Goal: Transaction & Acquisition: Download file/media

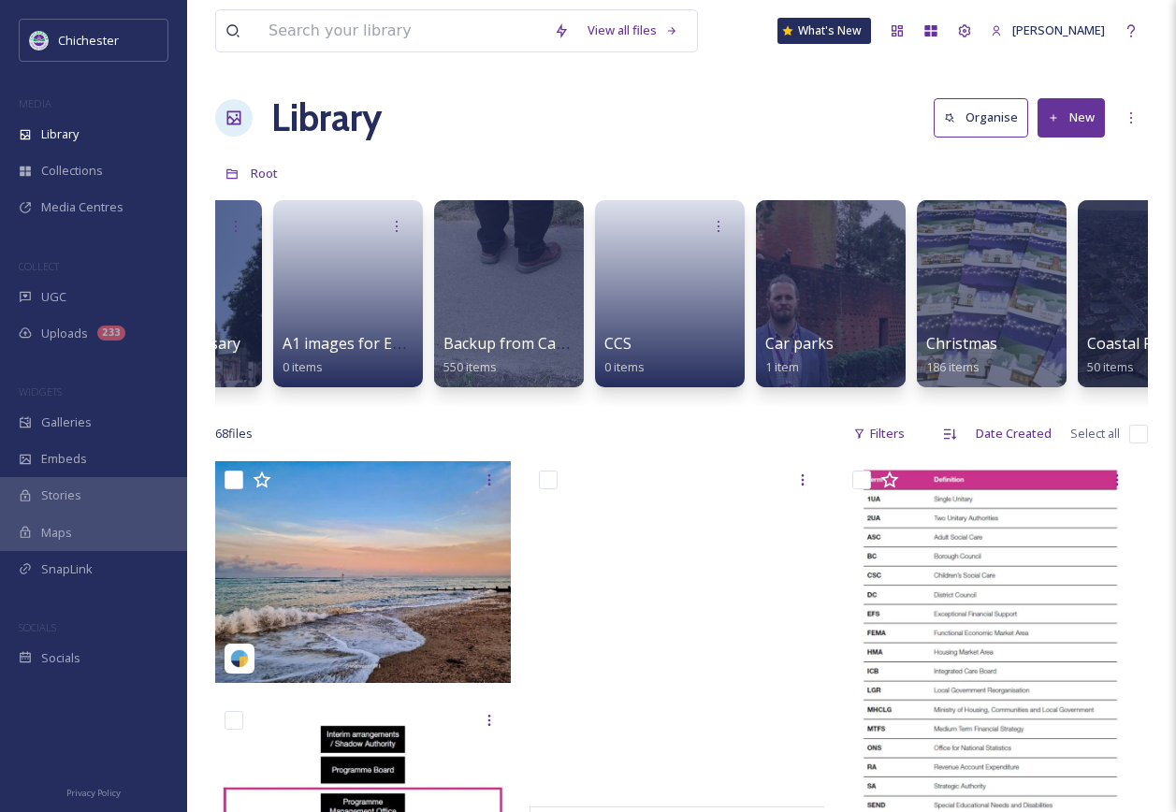
scroll to position [0, 112]
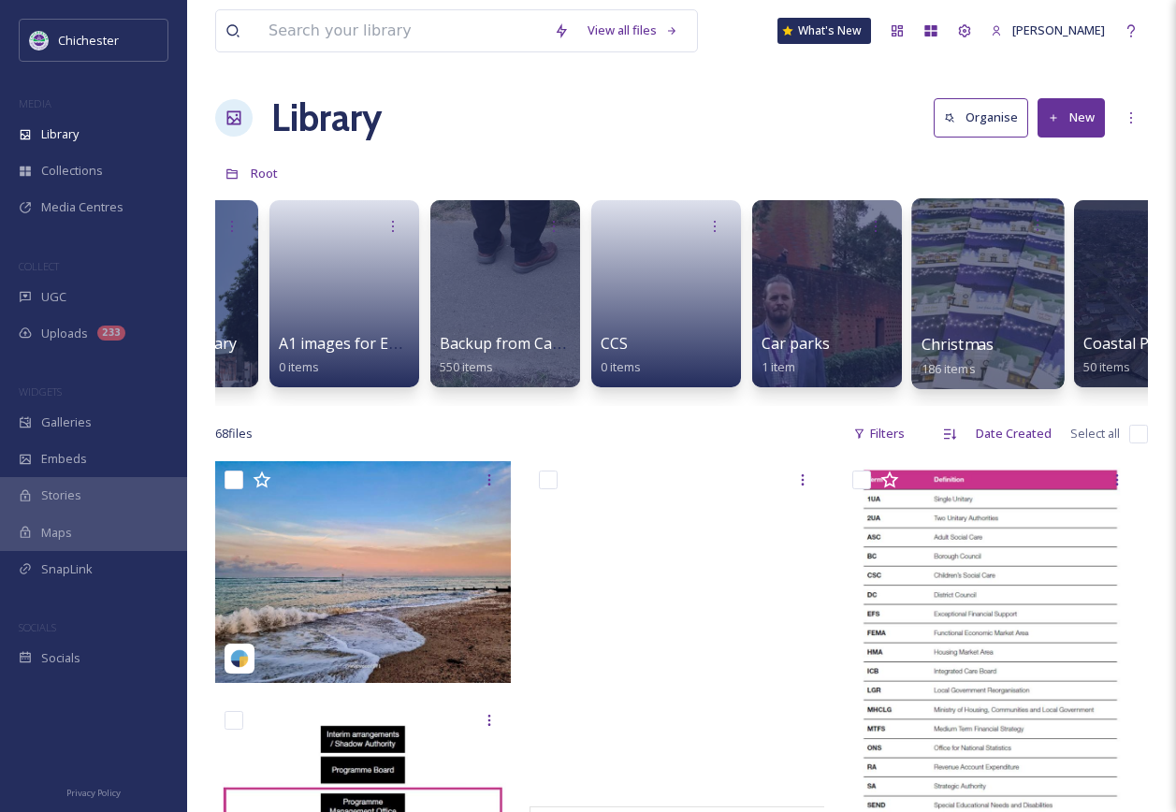
click at [965, 335] on span "Christmas" at bounding box center [958, 344] width 73 height 21
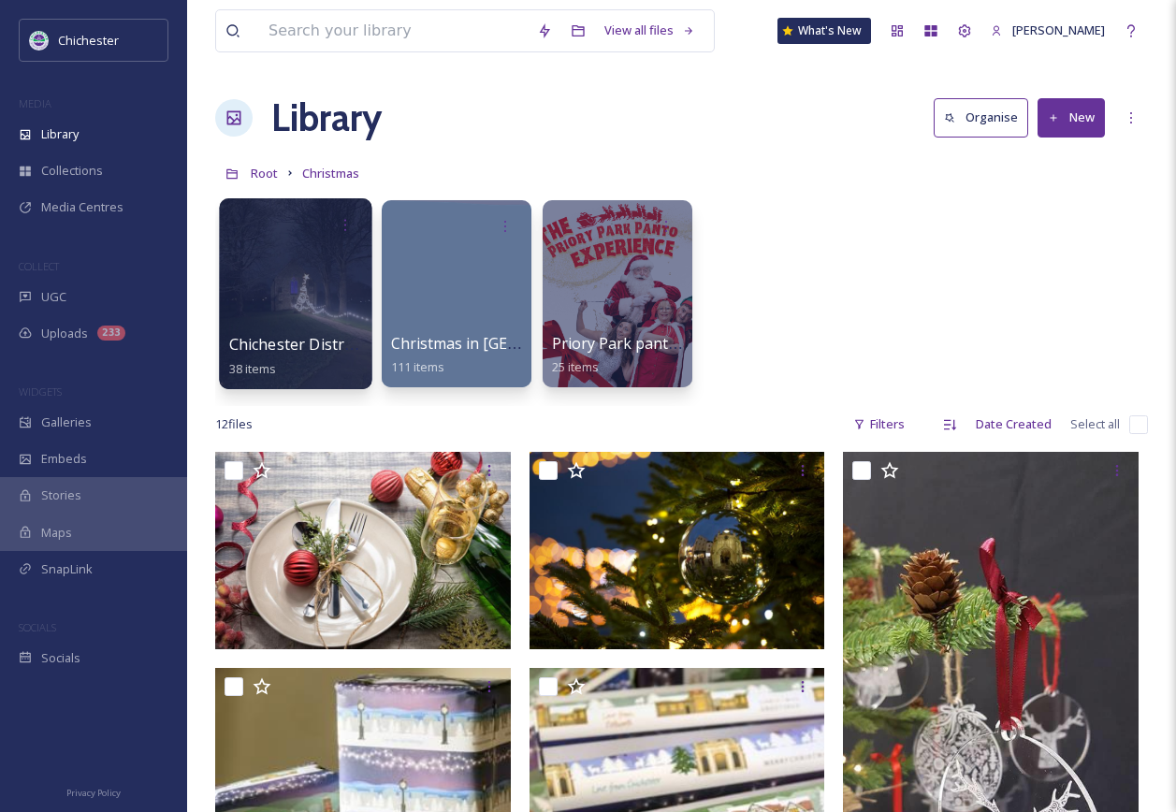
click at [276, 309] on div at bounding box center [295, 293] width 153 height 191
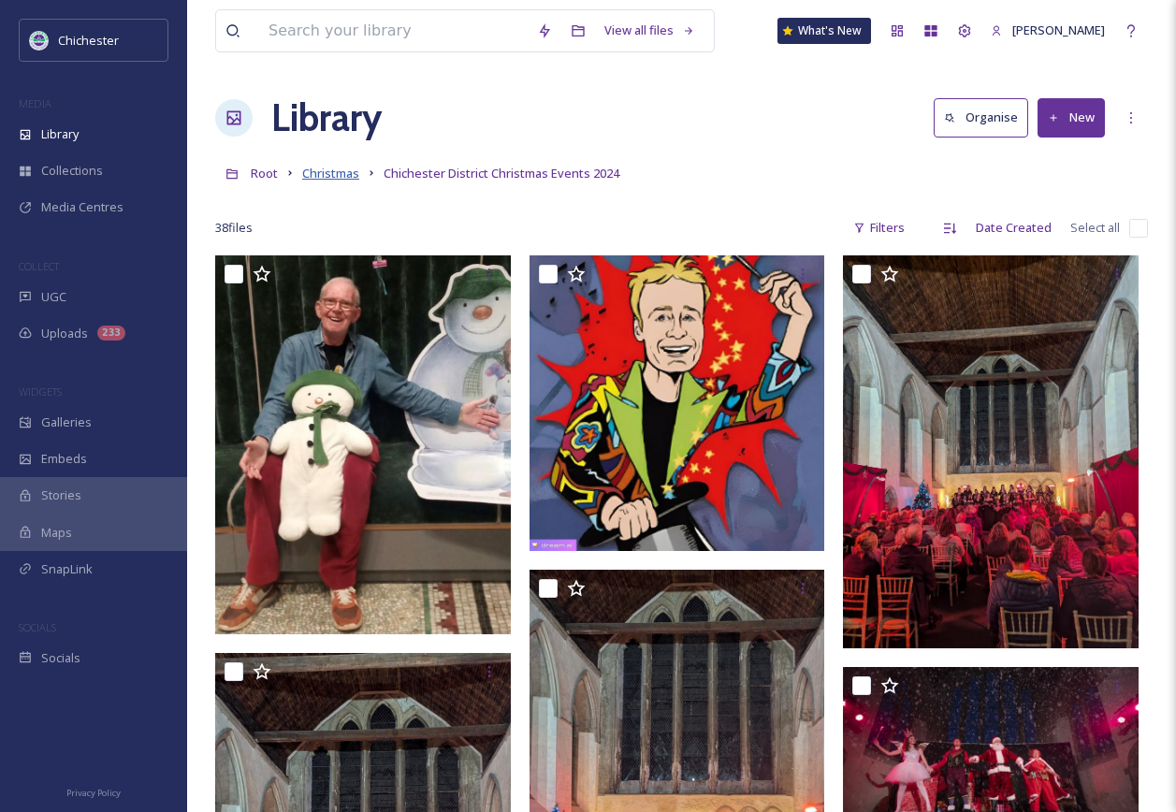
click at [348, 171] on span "Christmas" at bounding box center [330, 173] width 57 height 17
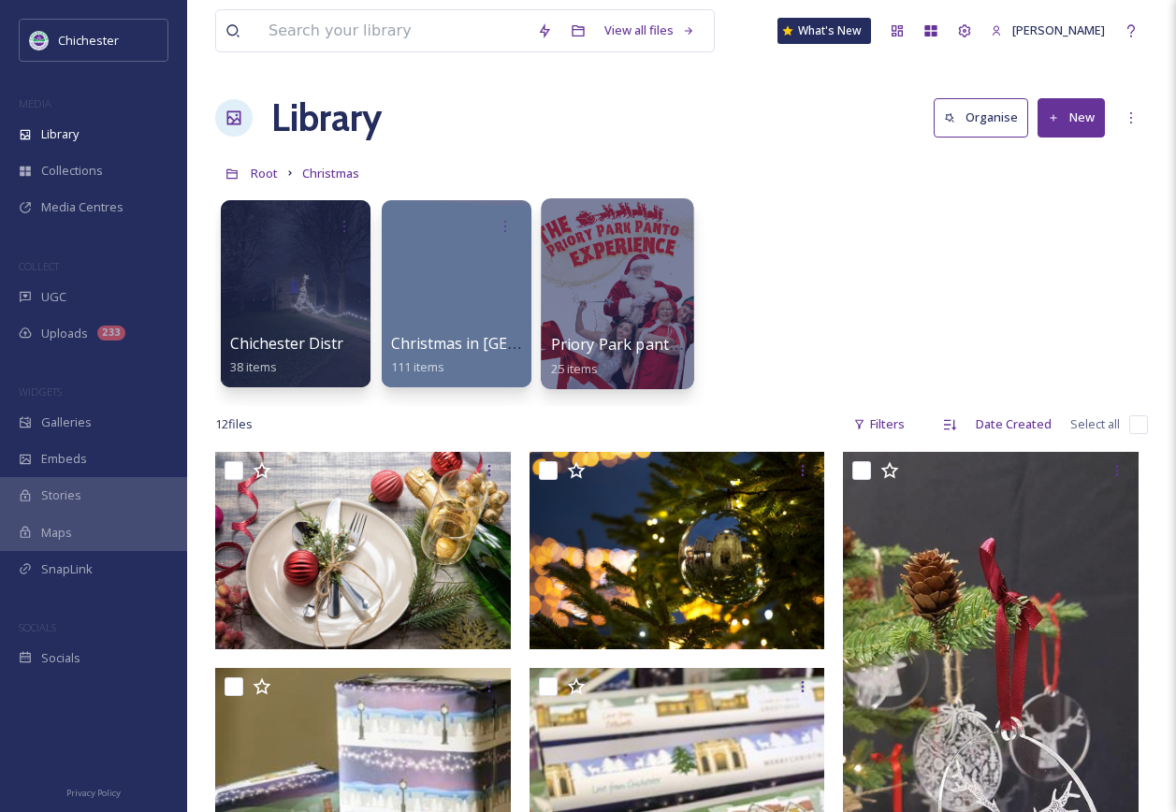
click at [607, 326] on div at bounding box center [617, 293] width 153 height 191
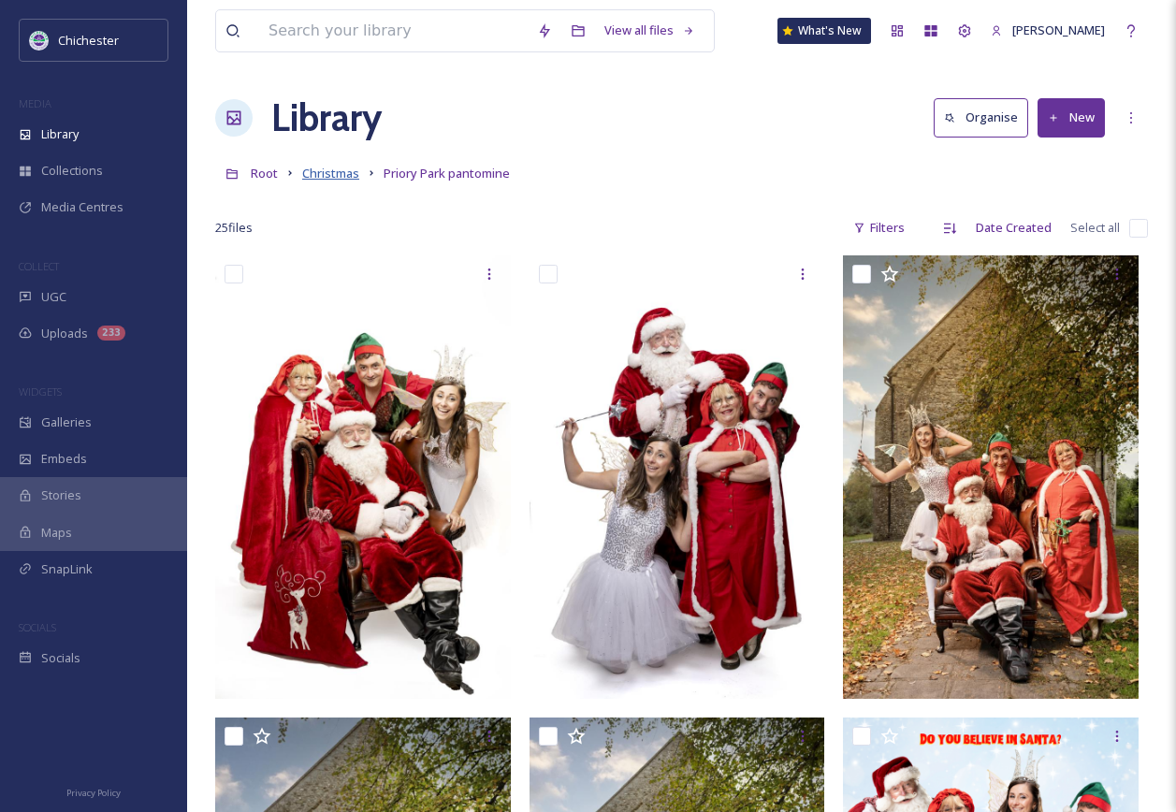
click at [311, 177] on span "Christmas" at bounding box center [330, 173] width 57 height 17
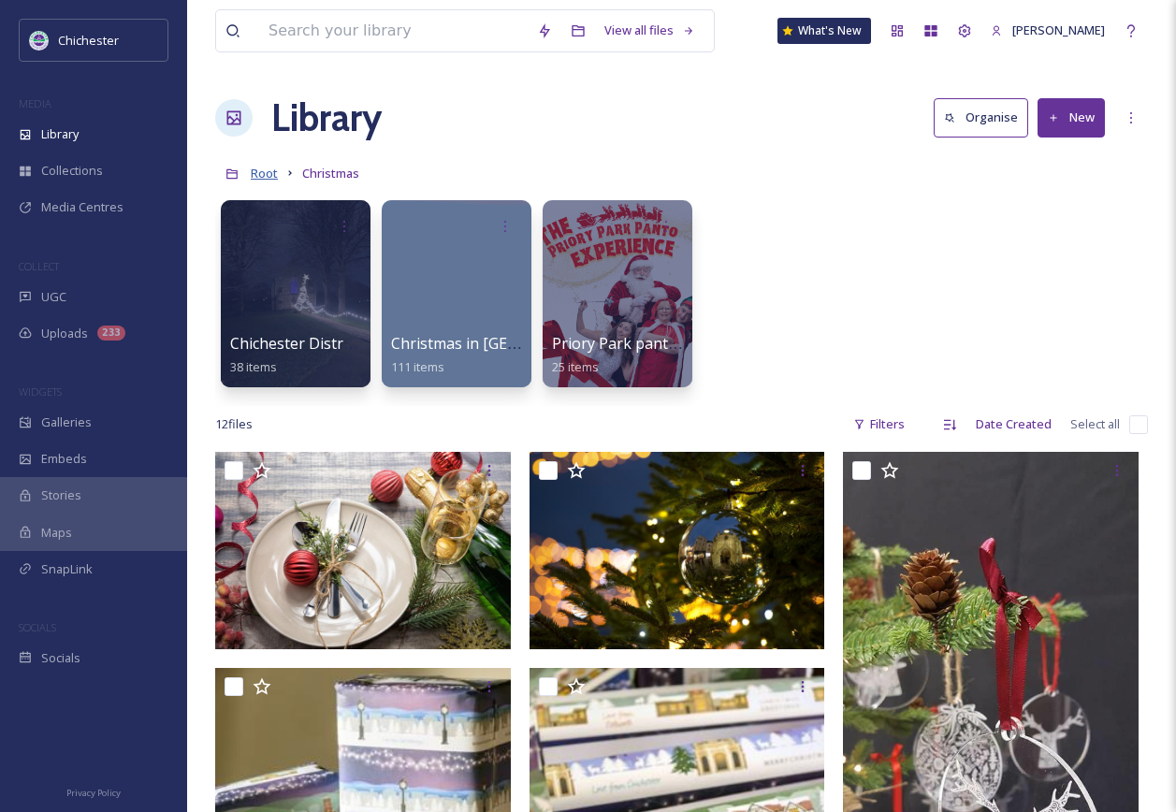
click at [271, 175] on span "Root" at bounding box center [264, 173] width 27 height 17
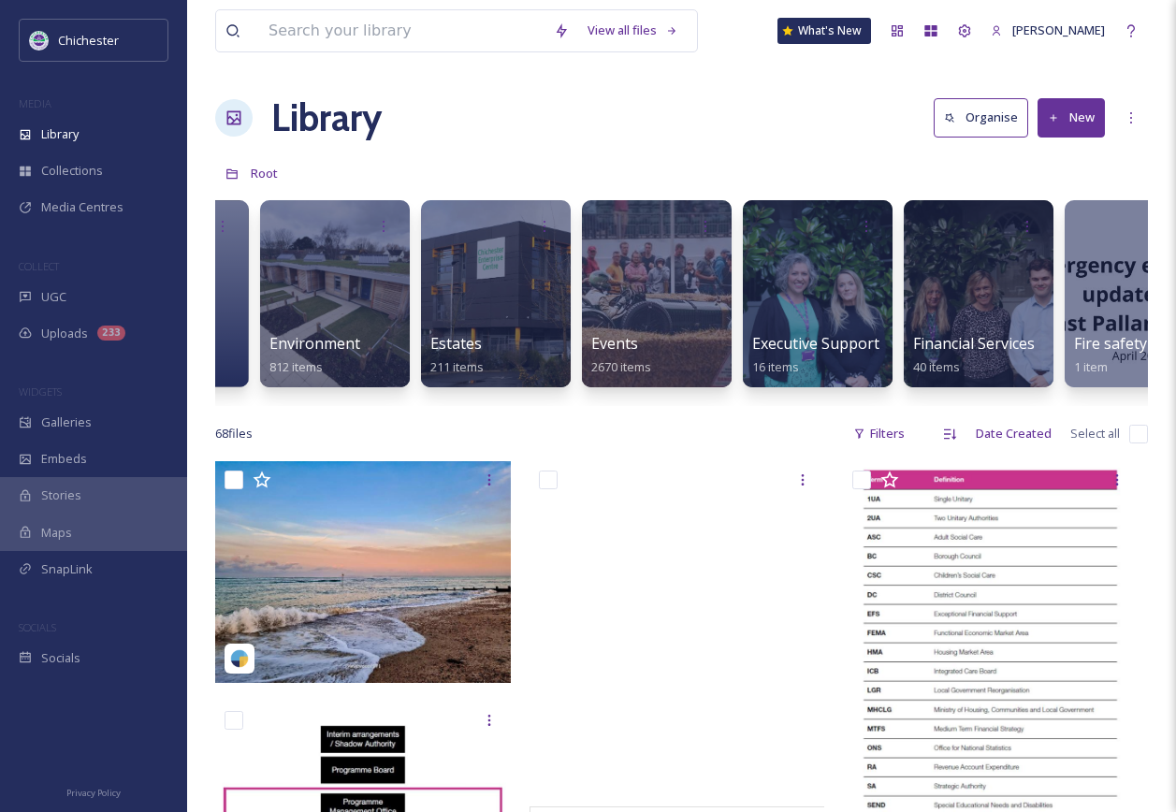
scroll to position [0, 3416]
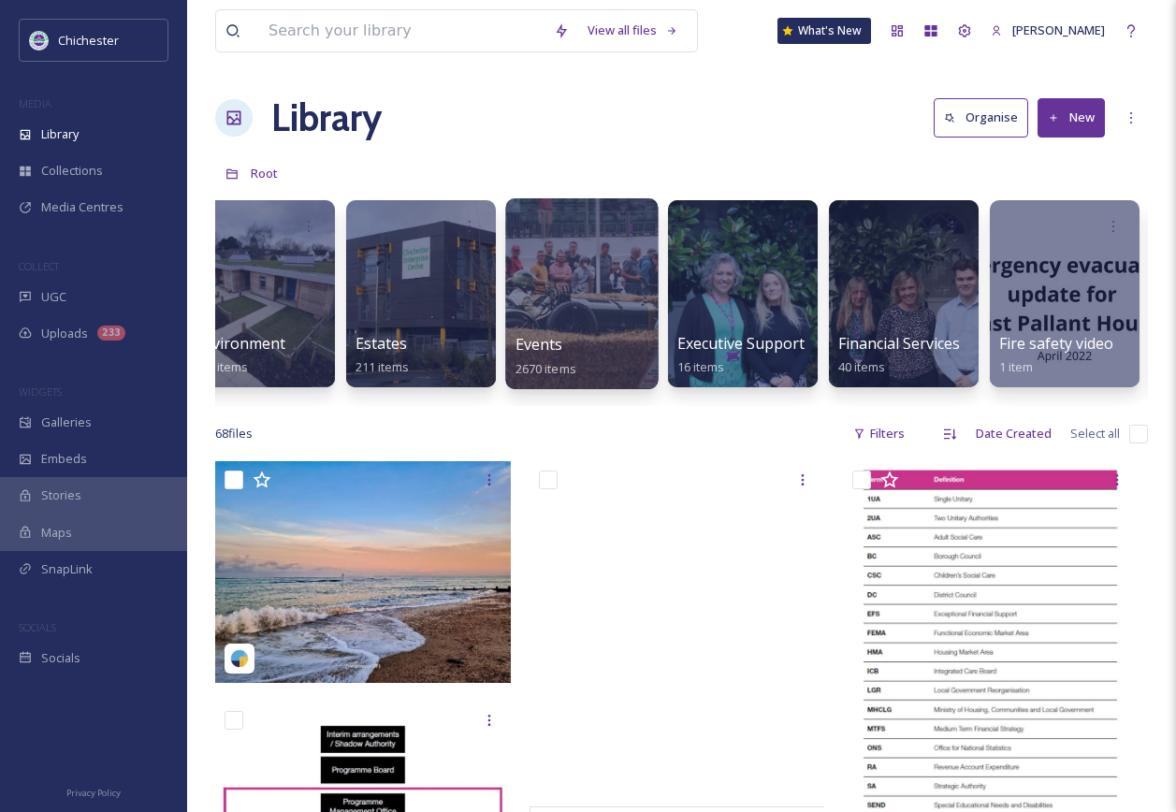
click at [633, 288] on div at bounding box center [581, 293] width 153 height 191
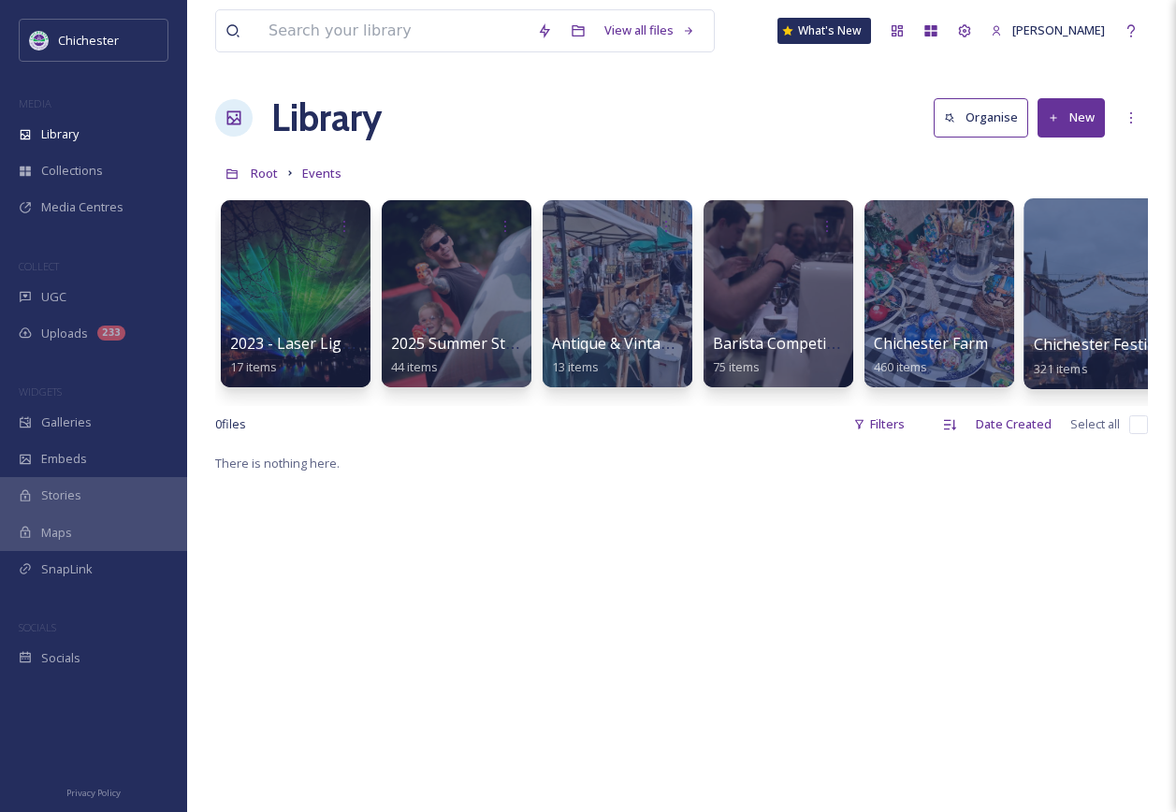
click at [1116, 327] on div at bounding box center [1100, 293] width 153 height 191
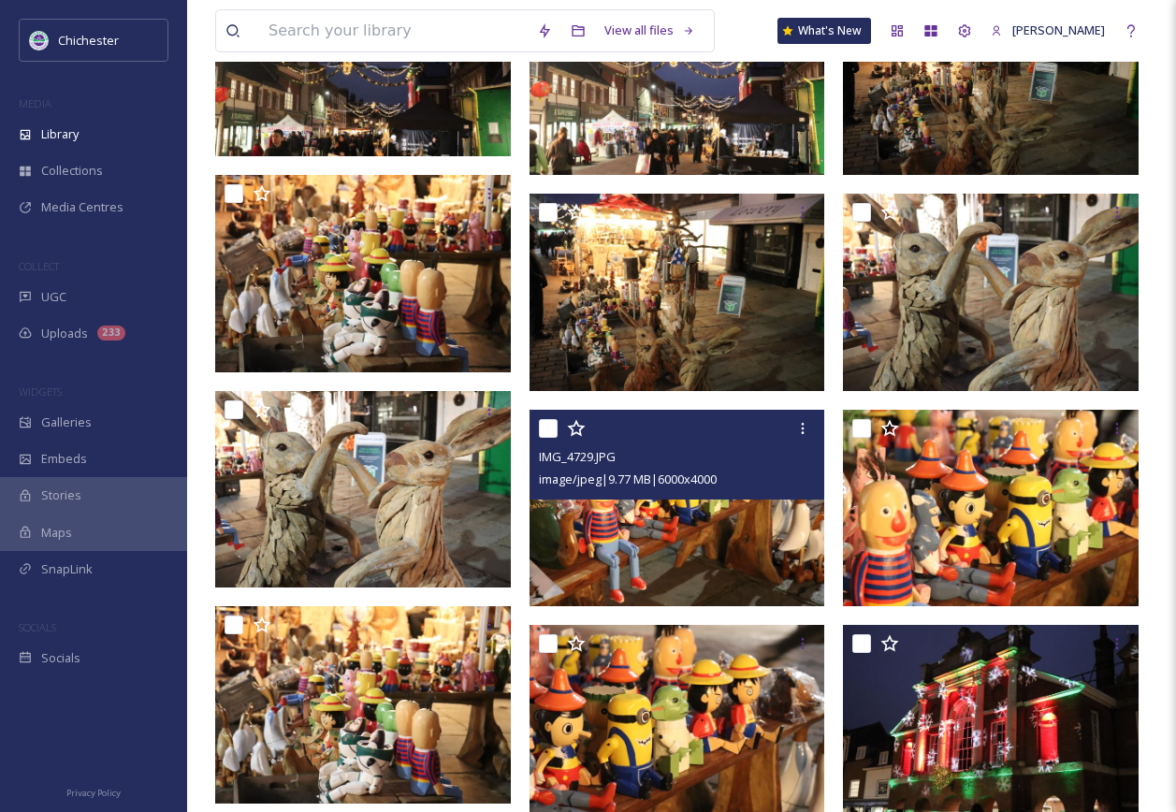
scroll to position [13102, 0]
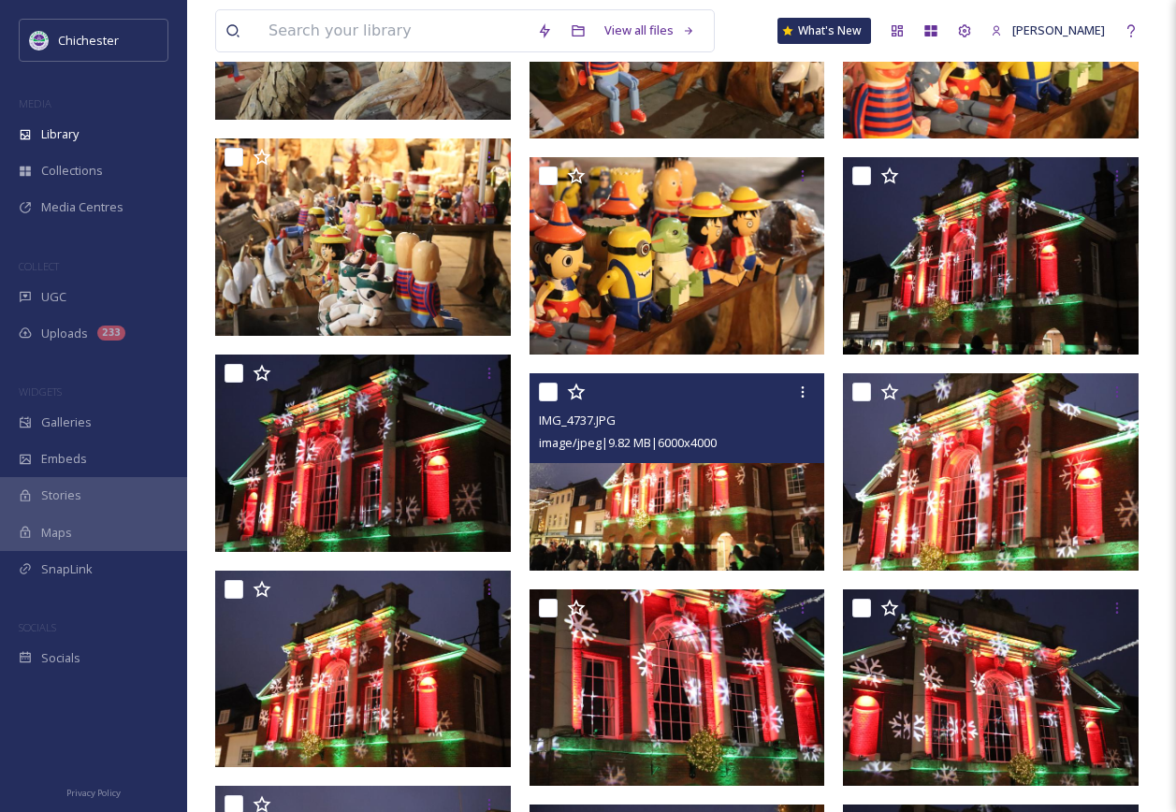
click at [738, 510] on img at bounding box center [678, 471] width 296 height 197
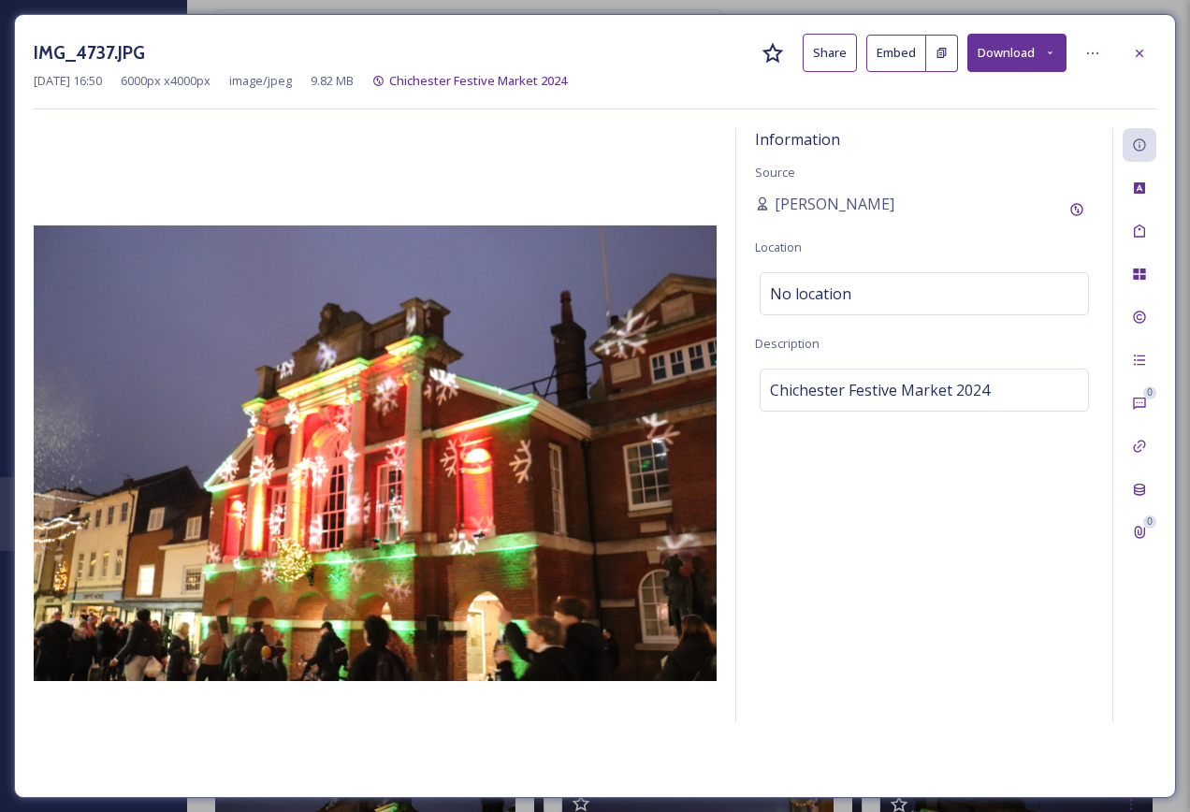
click at [986, 58] on button "Download" at bounding box center [1017, 53] width 99 height 38
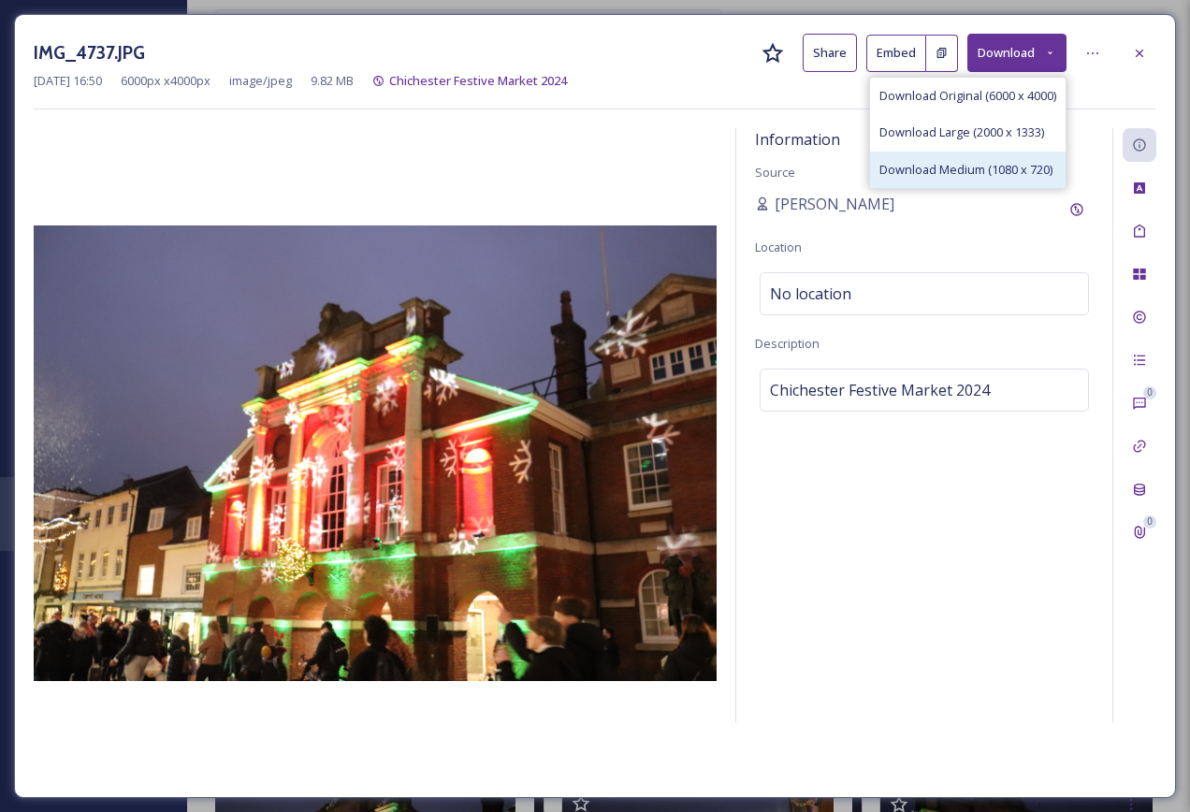
click at [956, 169] on span "Download Medium (1080 x 720)" at bounding box center [966, 170] width 173 height 18
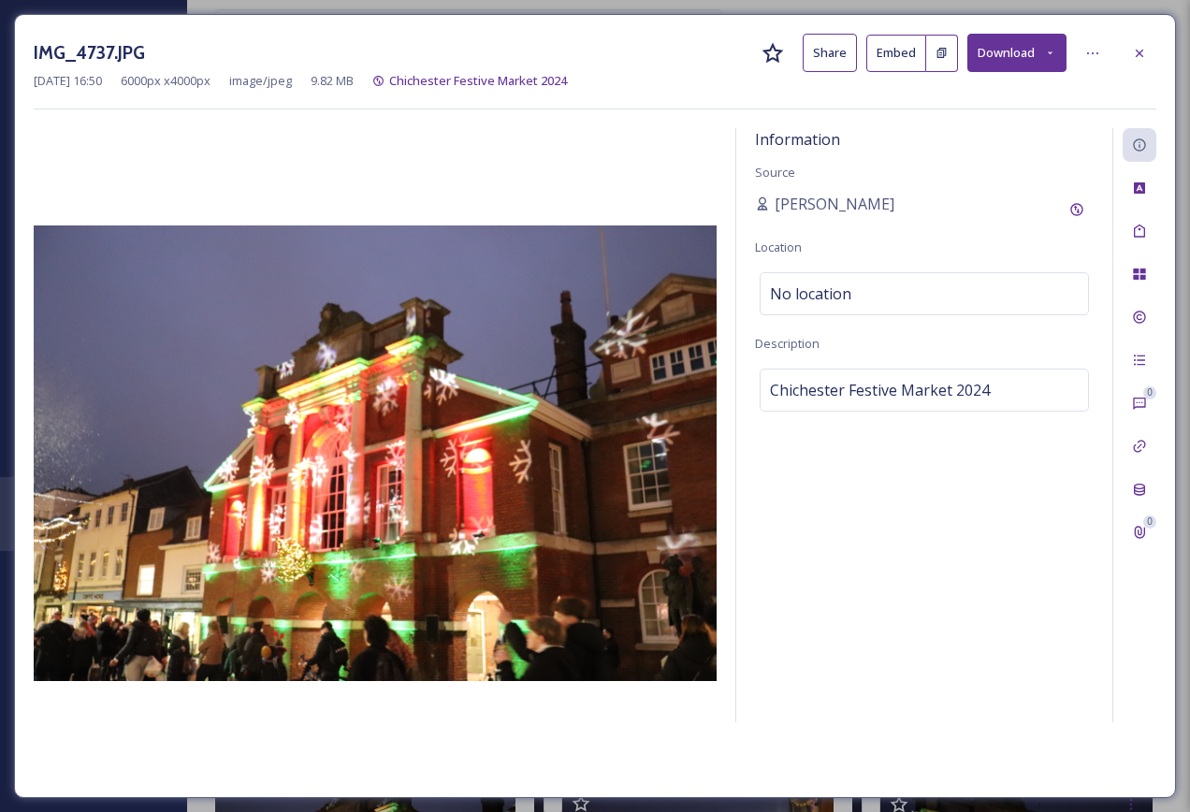
click at [907, 578] on div "Information Source [PERSON_NAME] Location No location Description Chichester Fe…" at bounding box center [924, 425] width 376 height 594
drag, startPoint x: 1135, startPoint y: 53, endPoint x: 1068, endPoint y: 160, distance: 126.2
click at [1135, 53] on icon at bounding box center [1139, 53] width 15 height 15
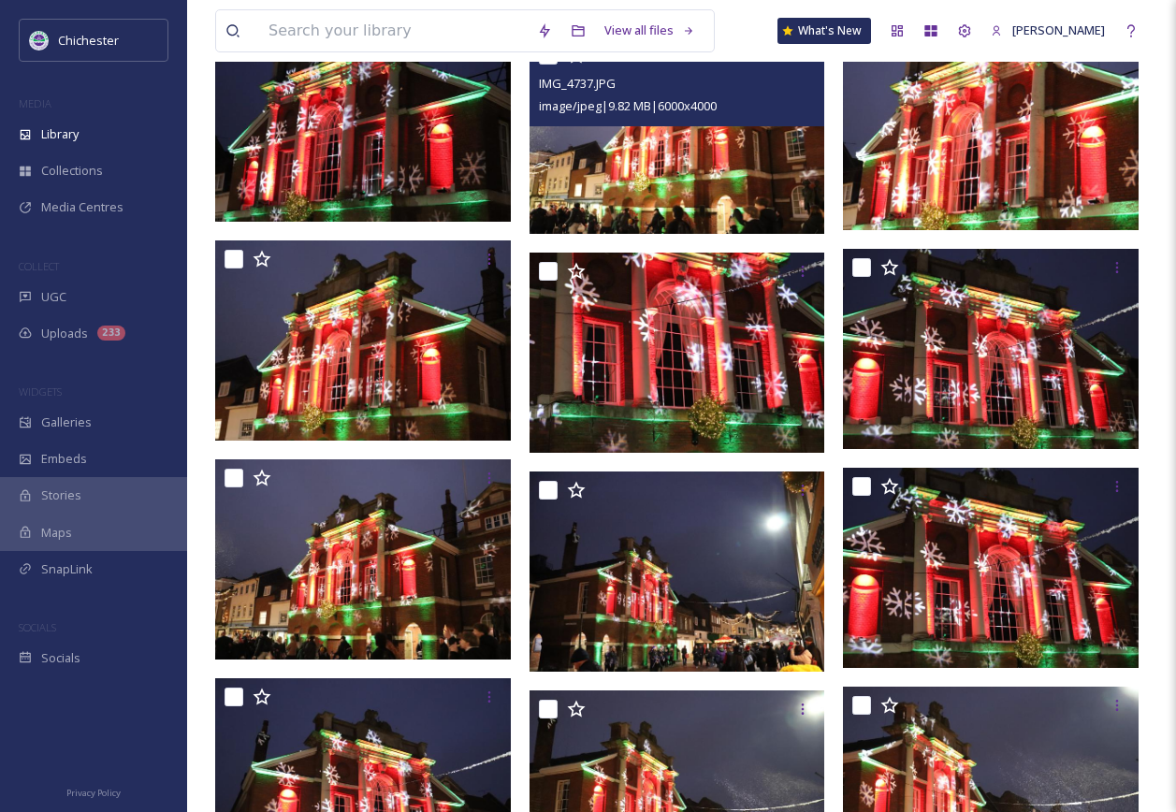
scroll to position [13757, 0]
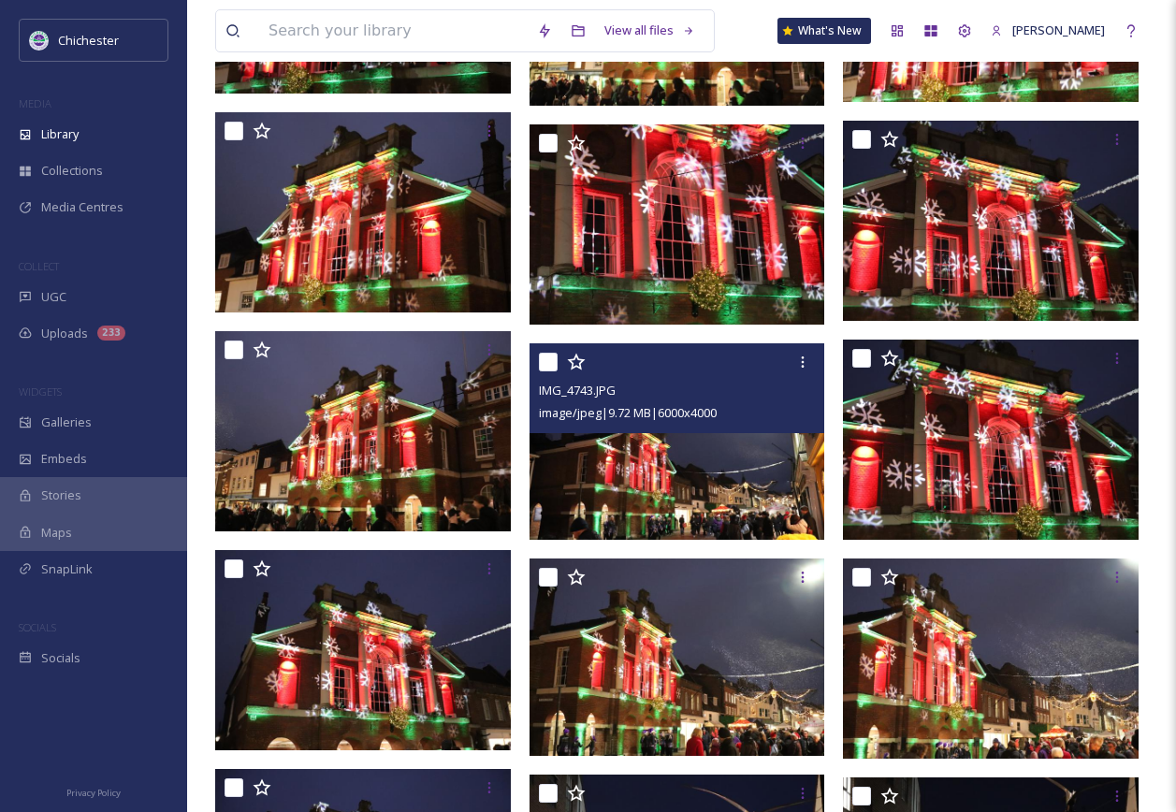
click at [675, 518] on img at bounding box center [678, 441] width 296 height 197
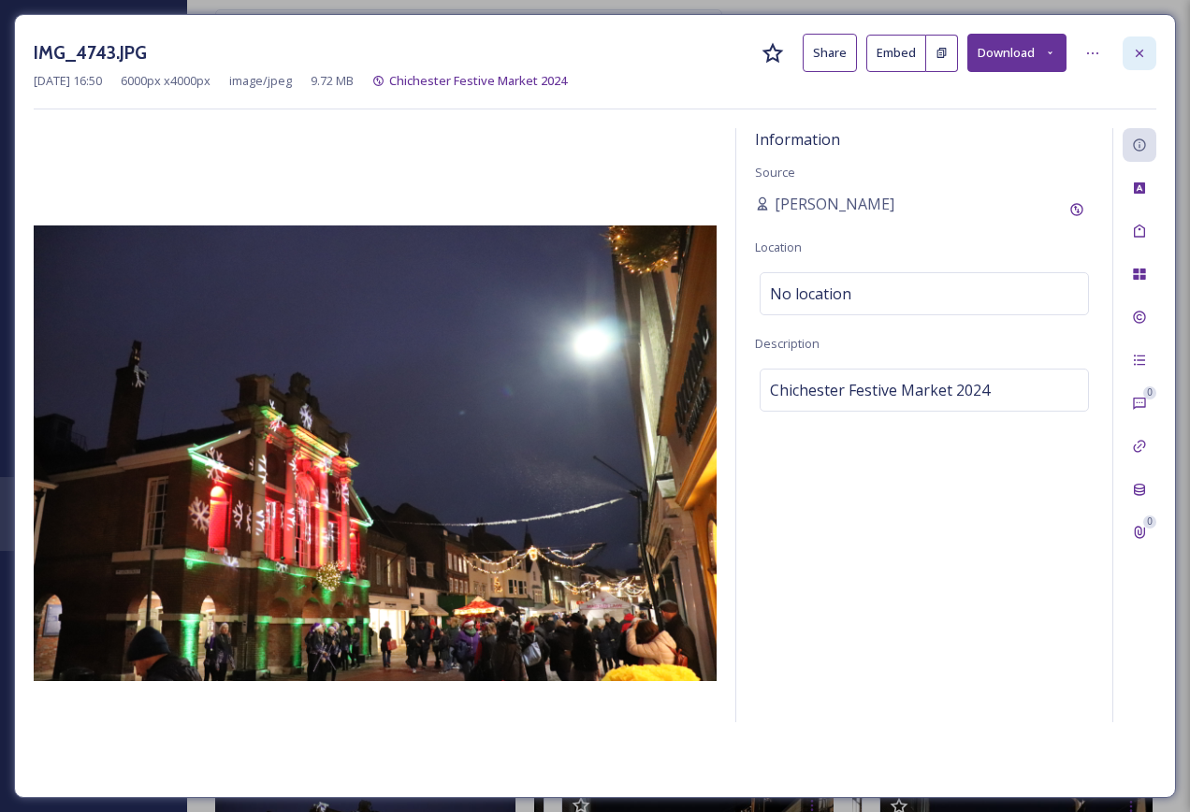
click at [1134, 50] on icon at bounding box center [1139, 53] width 15 height 15
